Goal: Task Accomplishment & Management: Use online tool/utility

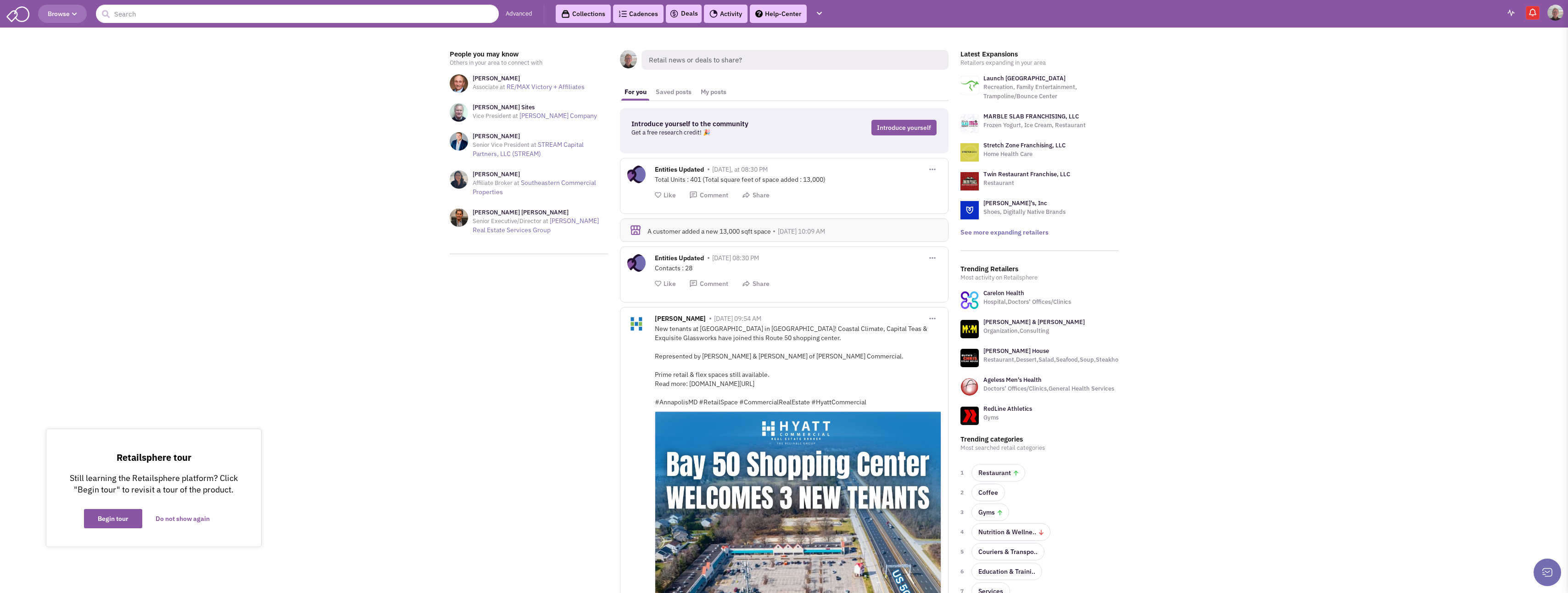
click at [1532, 11] on img at bounding box center [1533, 12] width 9 height 9
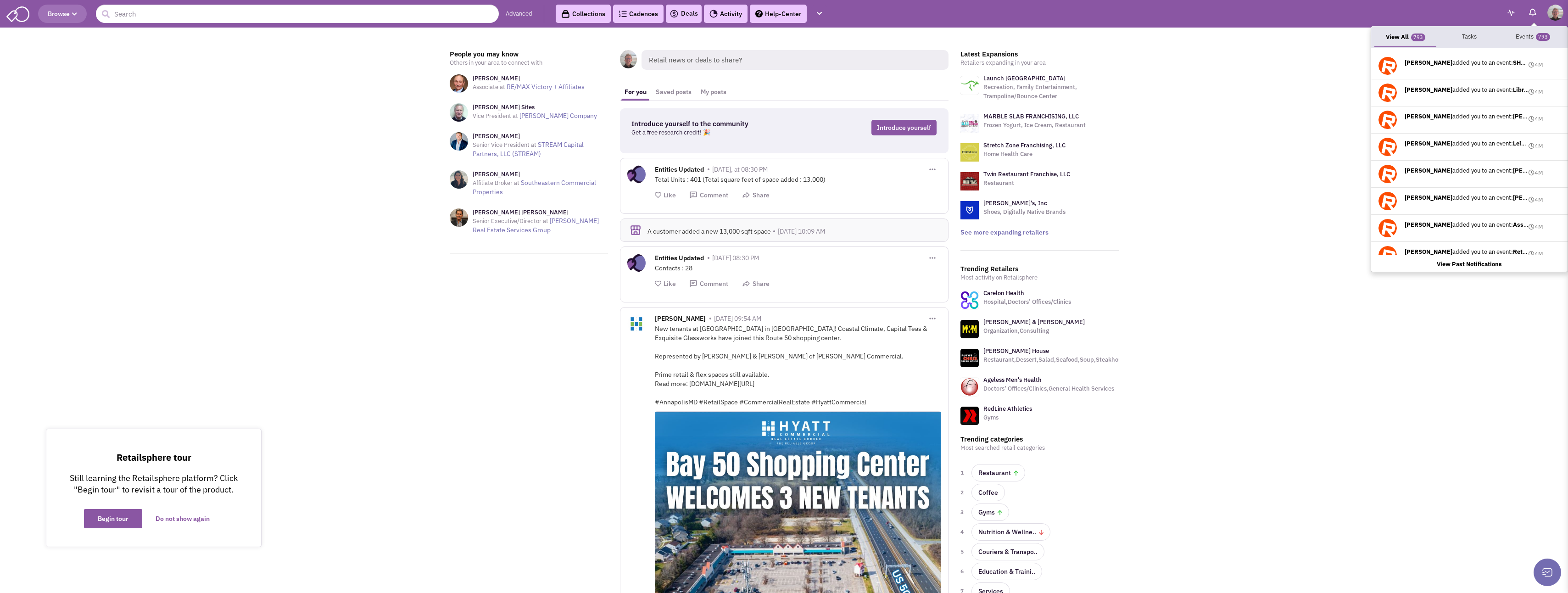
click at [1532, 11] on img at bounding box center [1533, 12] width 9 height 9
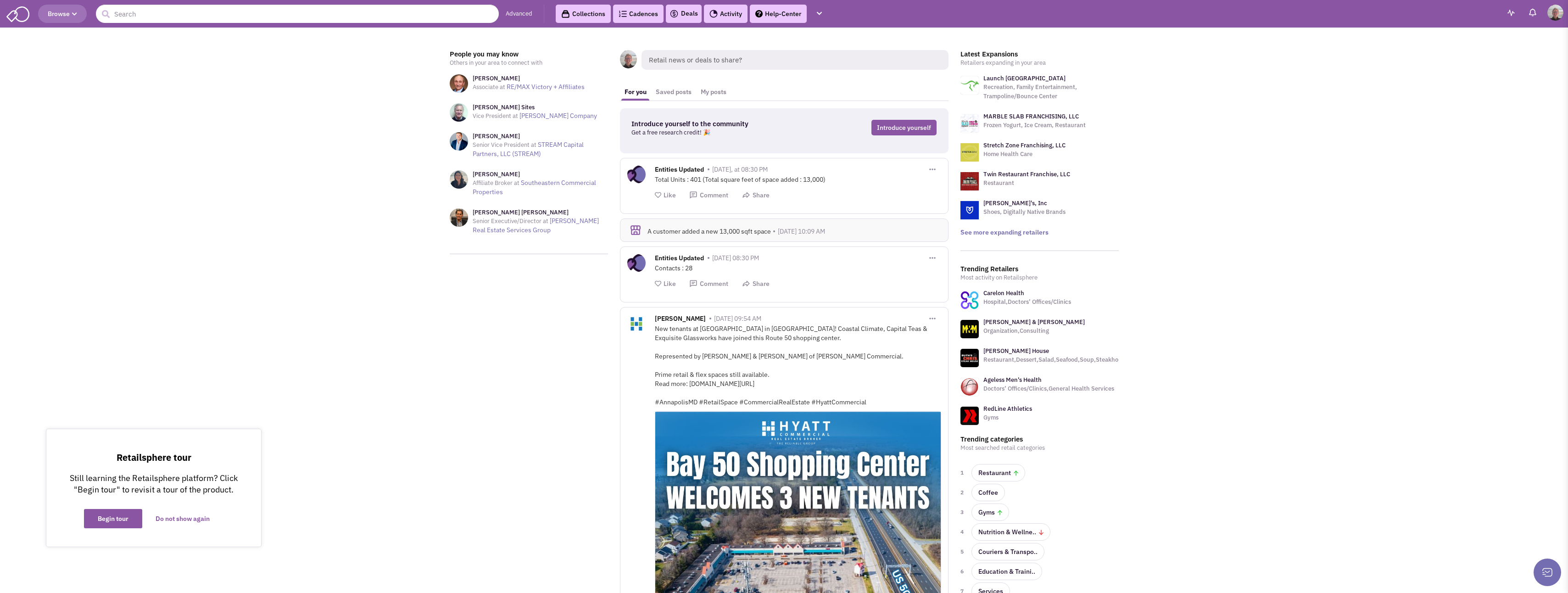
click at [584, 18] on link "Collections" at bounding box center [583, 14] width 55 height 19
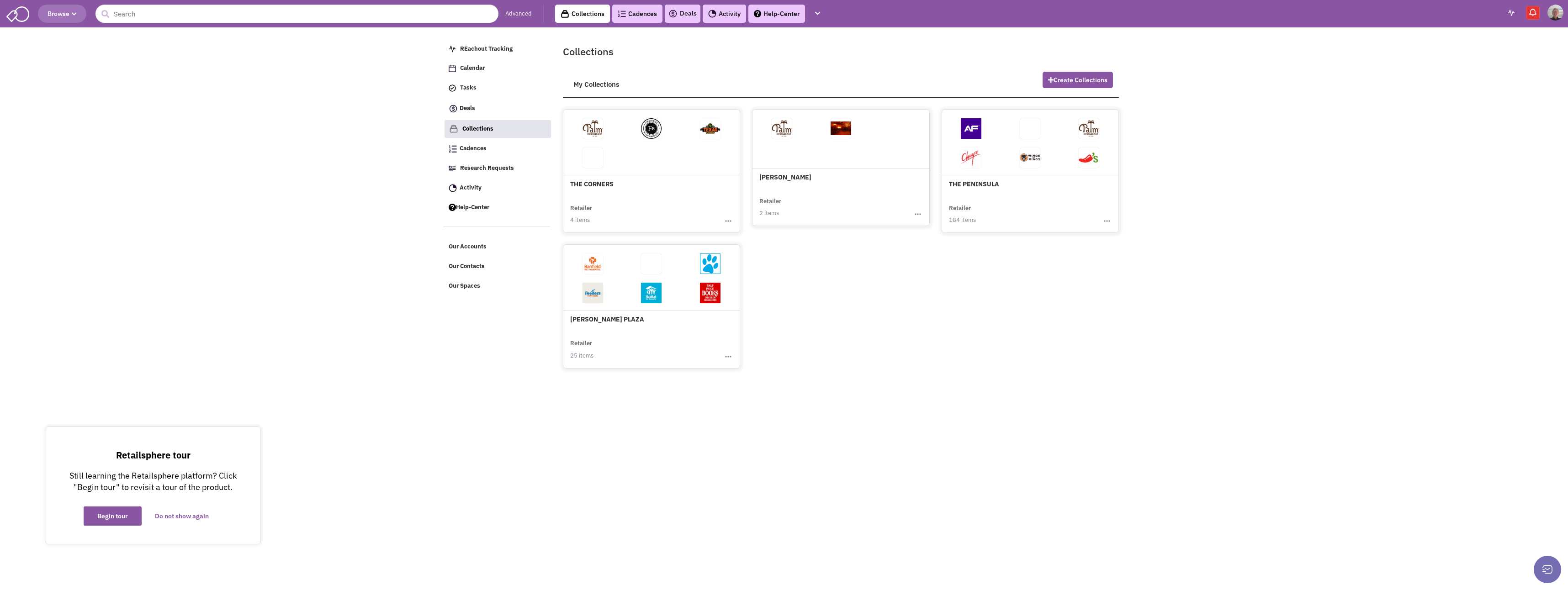
click at [1511, 12] on img at bounding box center [1512, 13] width 8 height 6
click at [1445, 38] on link "Opens" at bounding box center [1443, 37] width 44 height 18
click at [1449, 74] on b "View Email Notifications" at bounding box center [1470, 75] width 68 height 8
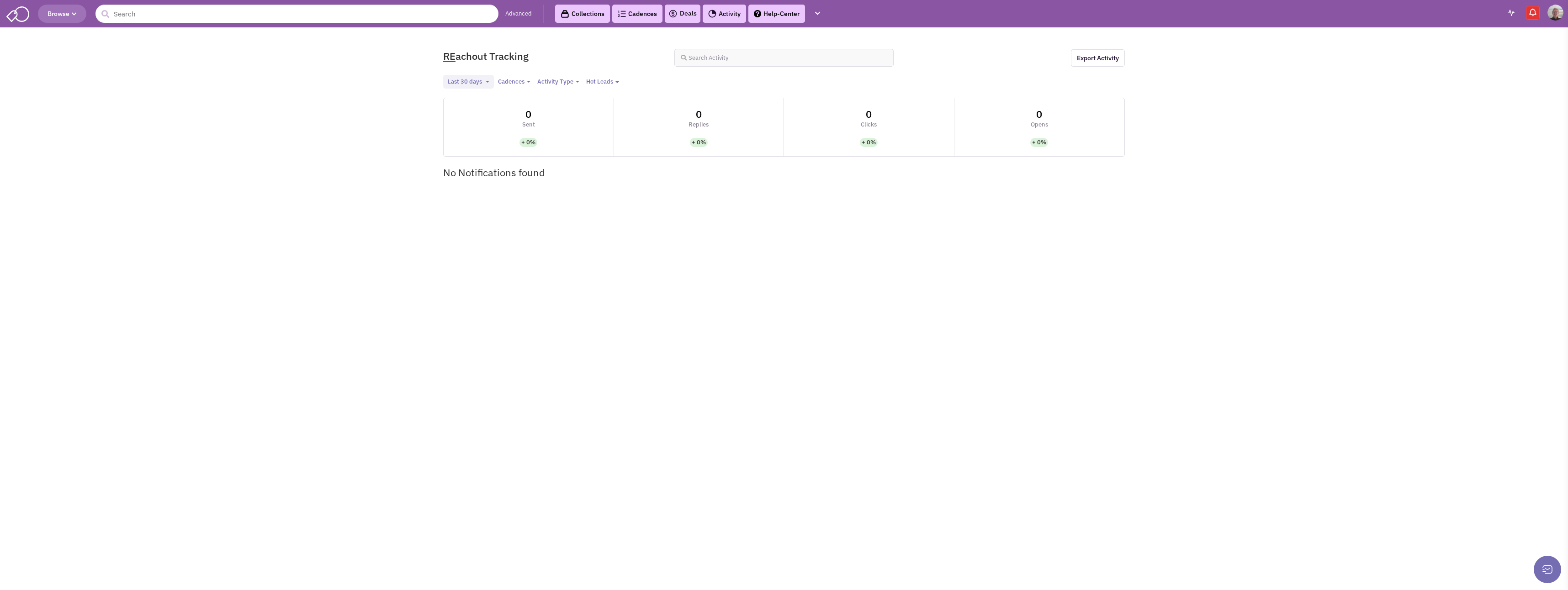
select select
click at [12, 14] on img at bounding box center [18, 13] width 23 height 18
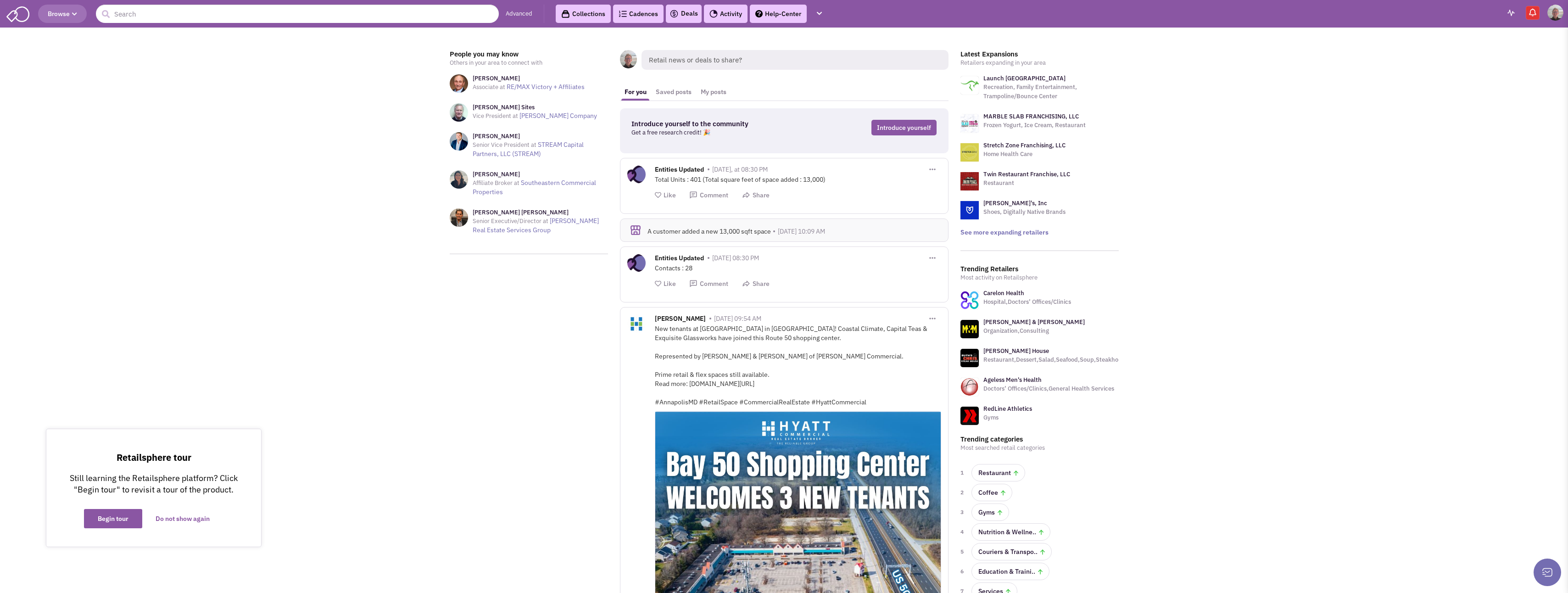
click at [583, 10] on link "Collections" at bounding box center [583, 14] width 55 height 19
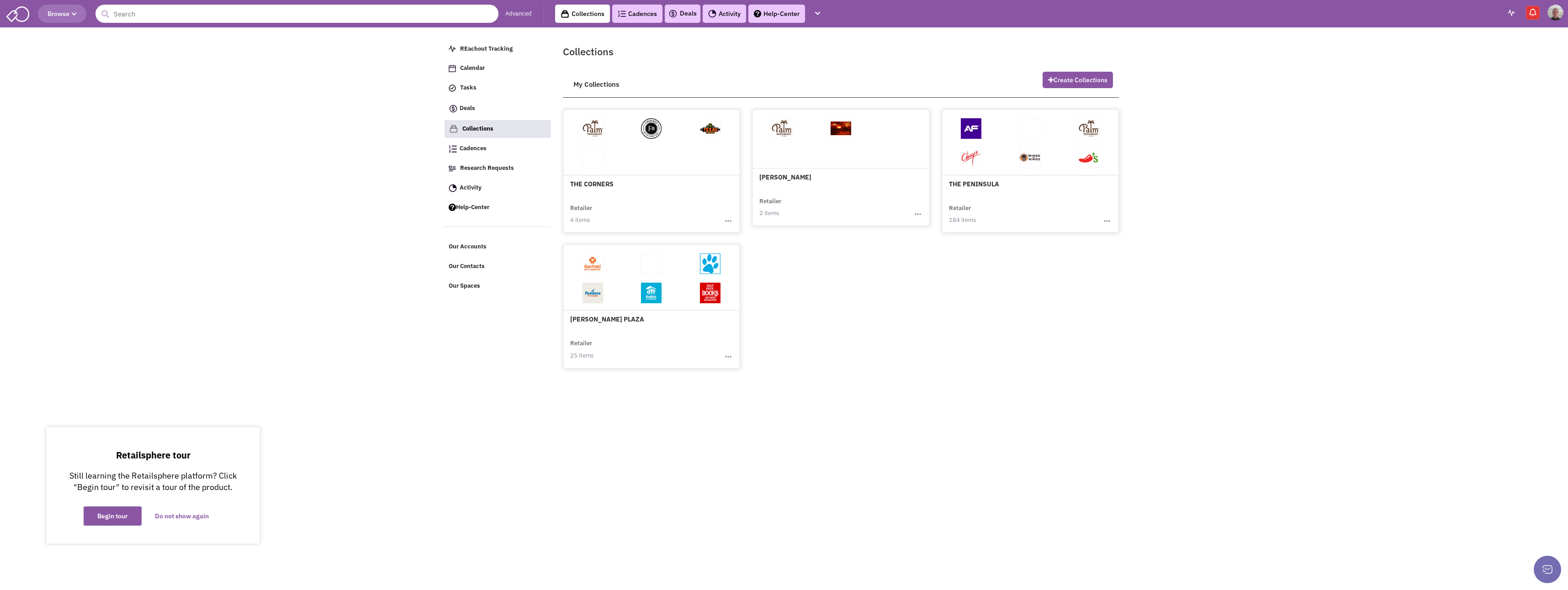
click at [1110, 223] on img "button" at bounding box center [1108, 221] width 9 height 9
click at [1068, 245] on link "Export Collection" at bounding box center [1075, 249] width 72 height 13
click at [725, 355] on img "button" at bounding box center [728, 357] width 9 height 9
click at [684, 383] on link "Export Collection" at bounding box center [696, 384] width 72 height 13
click at [561, 500] on html "Browse Advanced Collections Cadences 0 Deals Activity Help-Center Tasks" at bounding box center [784, 295] width 1568 height 590
